Goal: Transaction & Acquisition: Purchase product/service

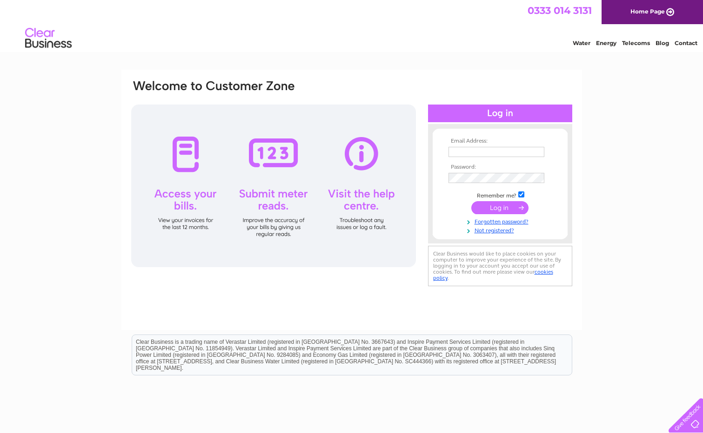
type input "hmtradingltd@hotmail.co.uk"
click at [488, 207] on input "submit" at bounding box center [499, 207] width 57 height 13
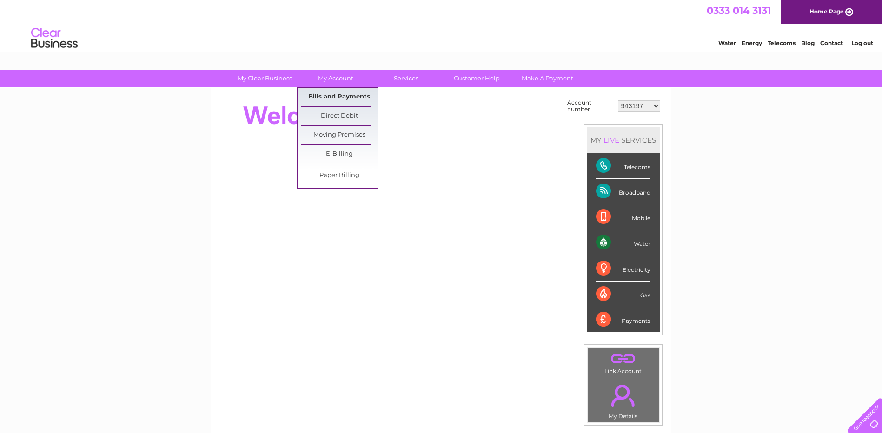
click at [337, 93] on link "Bills and Payments" at bounding box center [339, 97] width 77 height 19
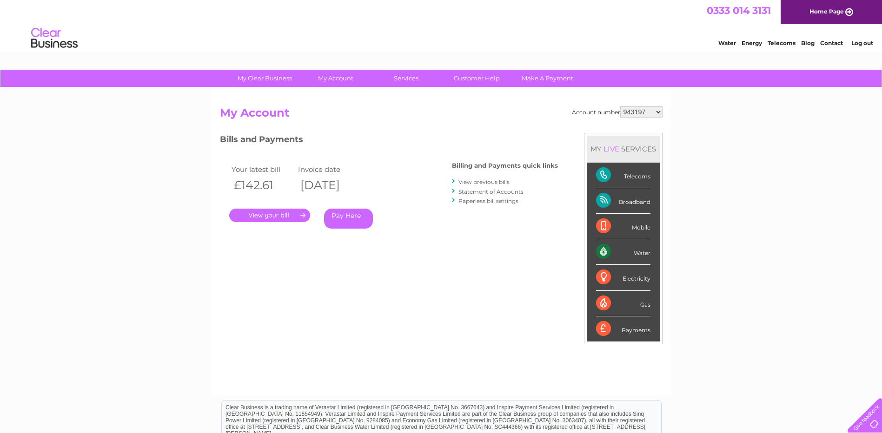
click at [345, 215] on link "Pay Here" at bounding box center [348, 219] width 49 height 20
click at [351, 218] on link "Pay Here" at bounding box center [348, 219] width 49 height 20
click at [345, 212] on link "Pay Here" at bounding box center [348, 219] width 49 height 20
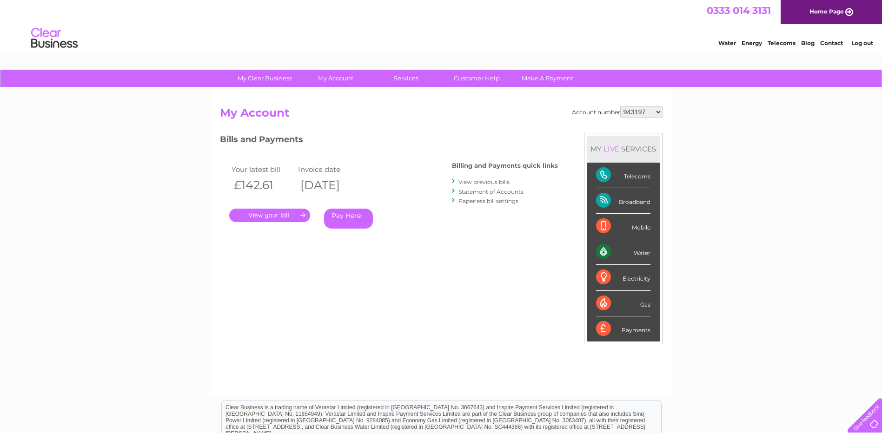
click at [345, 212] on link "Pay Here" at bounding box center [348, 219] width 49 height 20
click at [263, 218] on link "." at bounding box center [269, 215] width 81 height 13
click at [272, 214] on link "." at bounding box center [269, 215] width 81 height 13
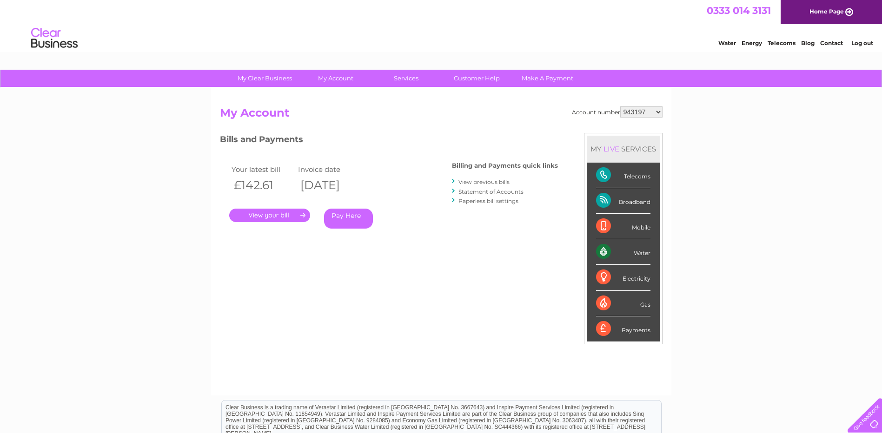
click at [272, 214] on link "." at bounding box center [269, 215] width 81 height 13
click at [274, 217] on link "." at bounding box center [269, 215] width 81 height 13
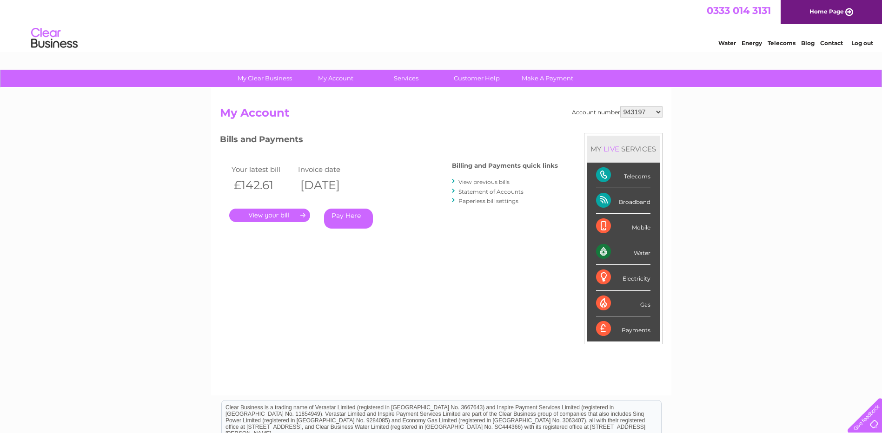
click at [274, 217] on link "." at bounding box center [269, 215] width 81 height 13
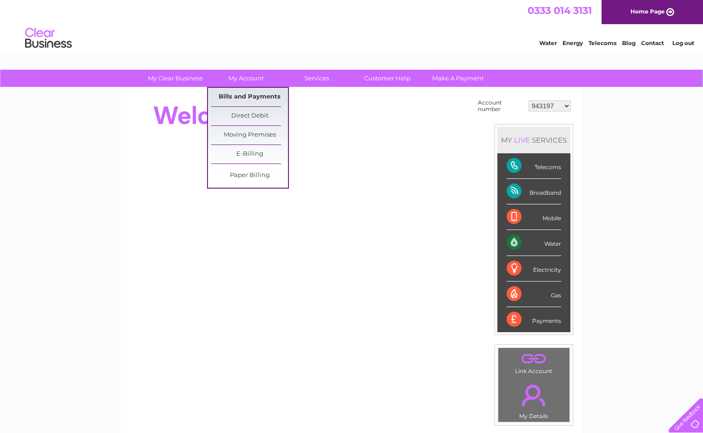
click at [255, 100] on link "Bills and Payments" at bounding box center [249, 97] width 77 height 19
click at [253, 98] on link "Bills and Payments" at bounding box center [249, 97] width 77 height 19
click at [244, 101] on link "Bills and Payments" at bounding box center [249, 97] width 77 height 19
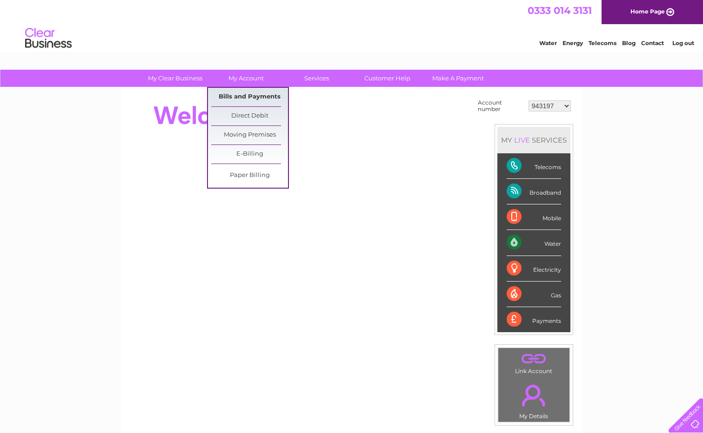
click at [244, 101] on link "Bills and Payments" at bounding box center [249, 97] width 77 height 19
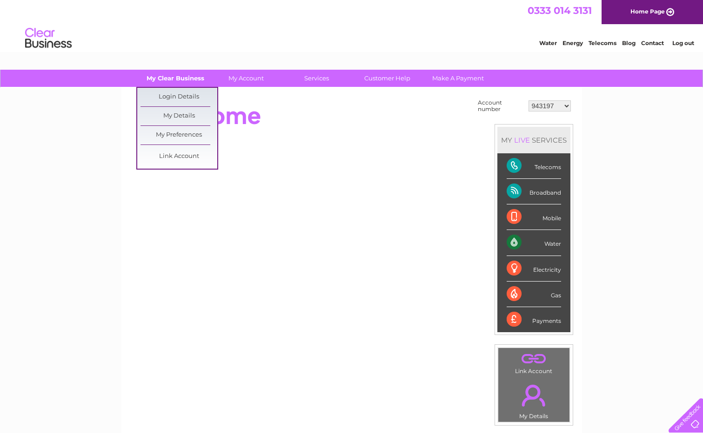
click at [173, 75] on link "My Clear Business" at bounding box center [175, 78] width 77 height 17
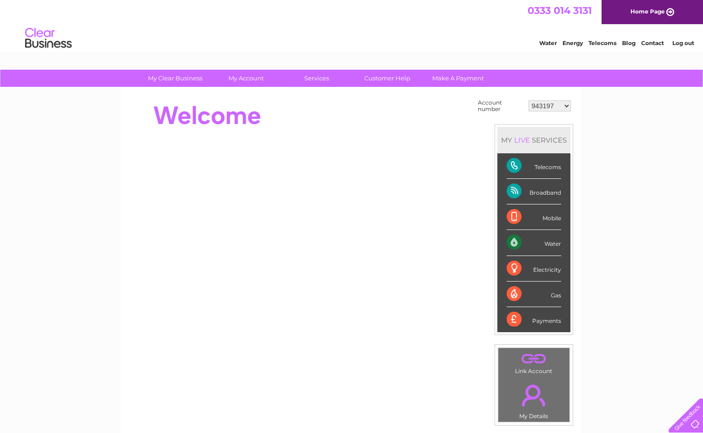
click at [350, 114] on div at bounding box center [299, 115] width 339 height 37
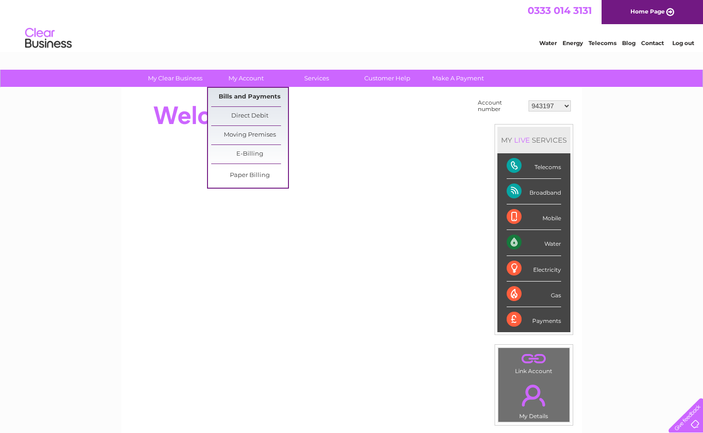
click at [251, 98] on link "Bills and Payments" at bounding box center [249, 97] width 77 height 19
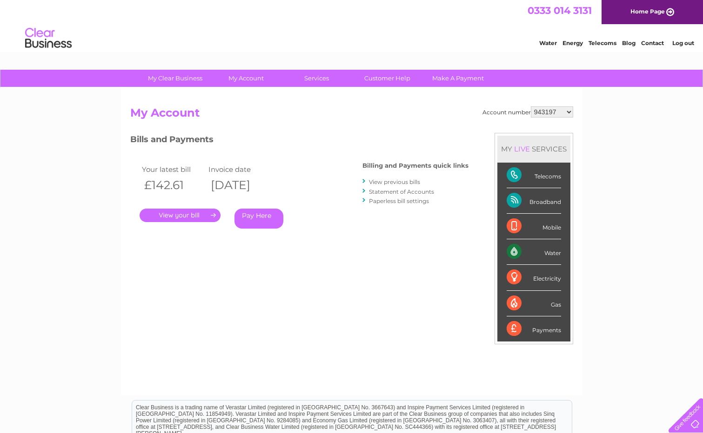
click at [182, 216] on link "." at bounding box center [179, 215] width 81 height 13
click at [248, 211] on link "Pay Here" at bounding box center [258, 219] width 49 height 20
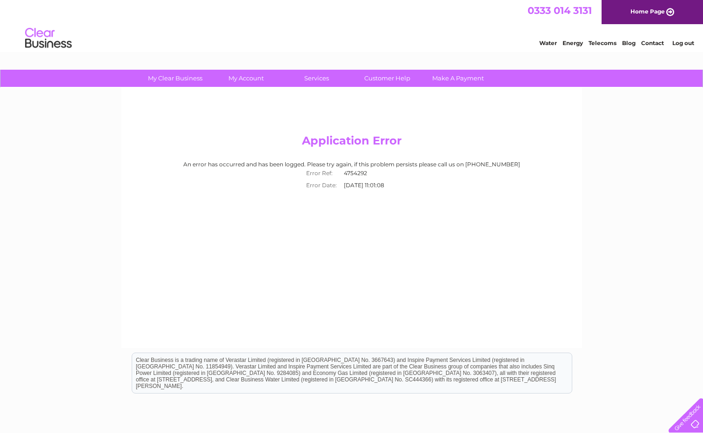
drag, startPoint x: 478, startPoint y: 259, endPoint x: 457, endPoint y: 251, distance: 22.5
click at [478, 259] on div "Application Error An error has occurred and has been logged. Please try again, …" at bounding box center [351, 218] width 460 height 260
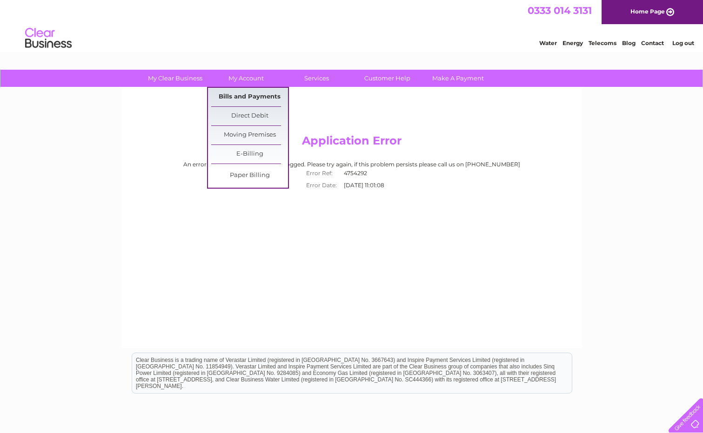
click at [243, 96] on link "Bills and Payments" at bounding box center [249, 97] width 77 height 19
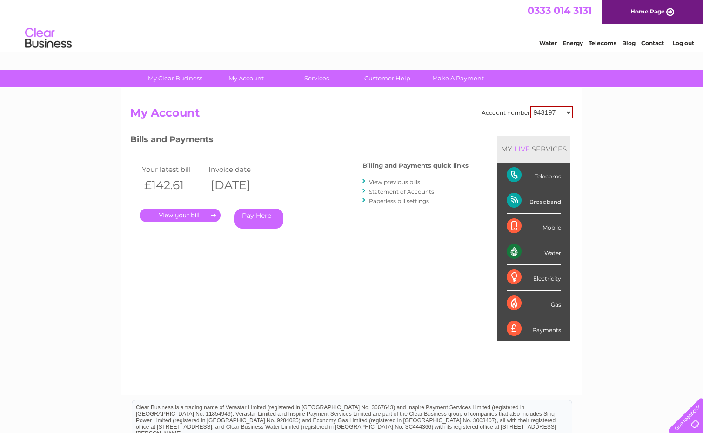
click at [155, 209] on link "." at bounding box center [179, 215] width 81 height 13
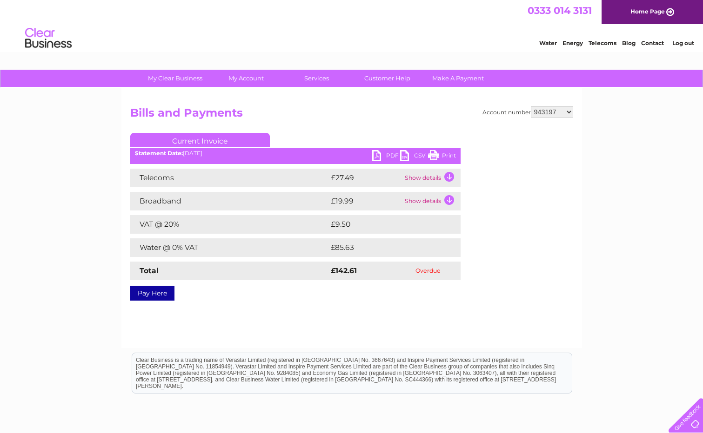
click at [388, 149] on ul "Current Invoice" at bounding box center [295, 141] width 330 height 17
click at [385, 155] on link "PDF" at bounding box center [386, 156] width 28 height 13
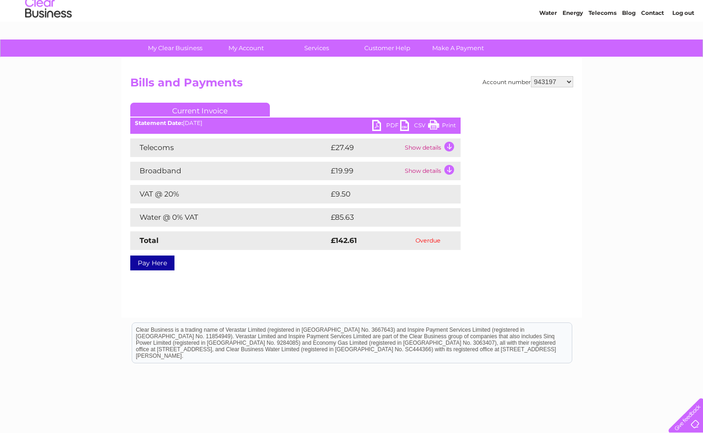
scroll to position [46, 0]
